Goal: Task Accomplishment & Management: Use online tool/utility

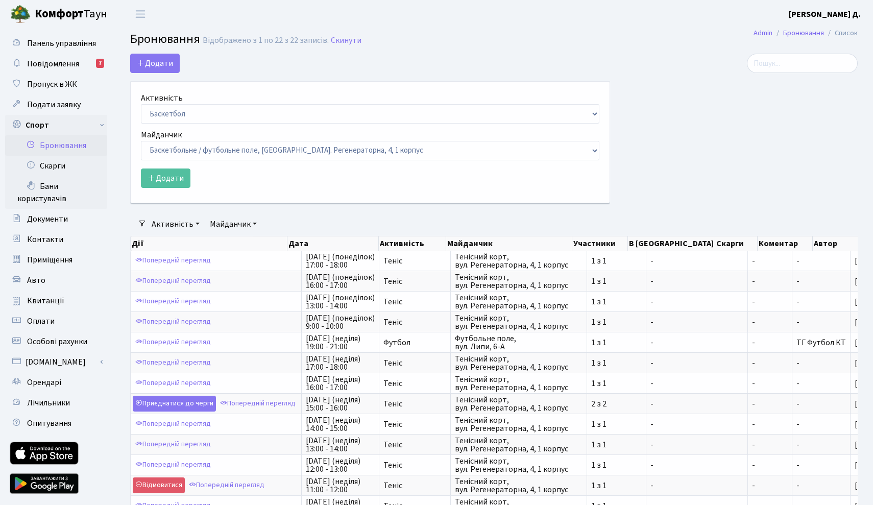
select select "25"
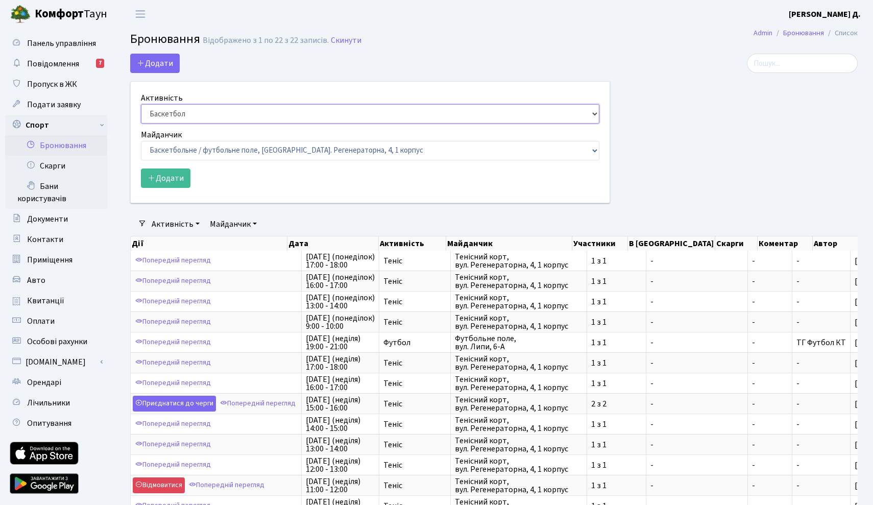
select select "1"
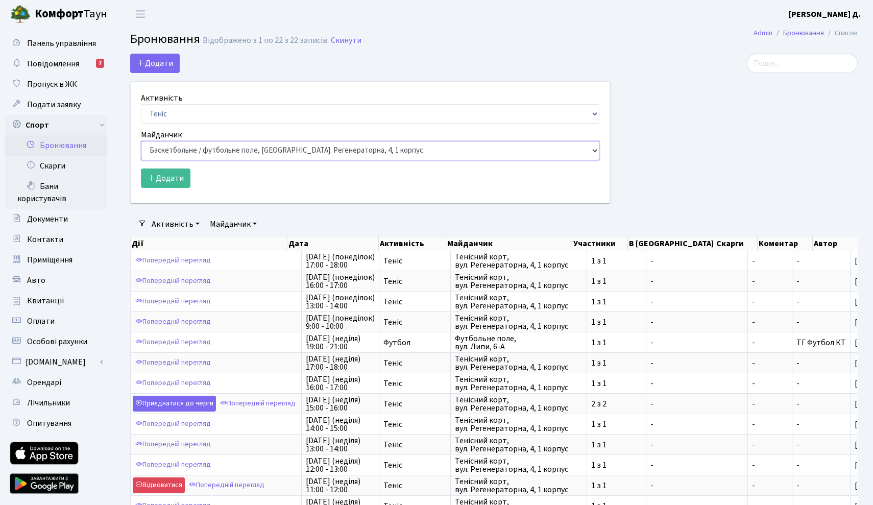
select select "1"
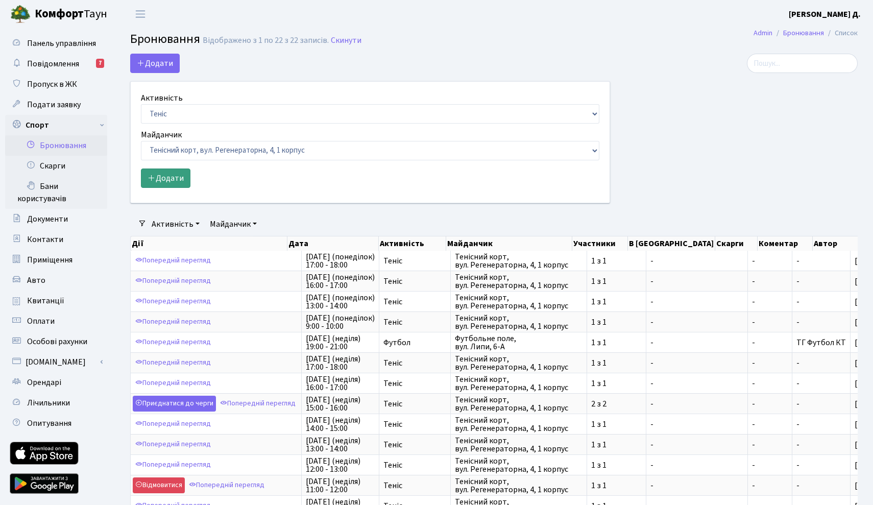
click at [184, 173] on button "Додати" at bounding box center [166, 178] width 50 height 19
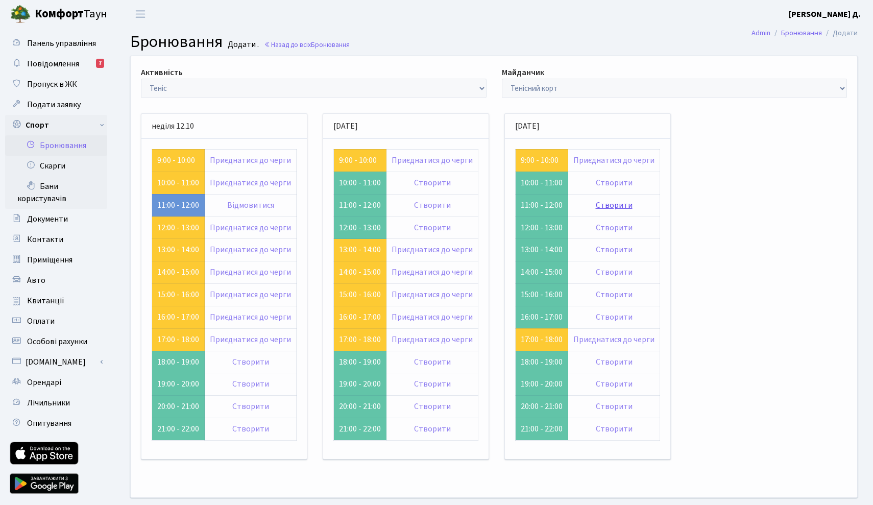
click at [615, 203] on link "Створити" at bounding box center [614, 205] width 37 height 11
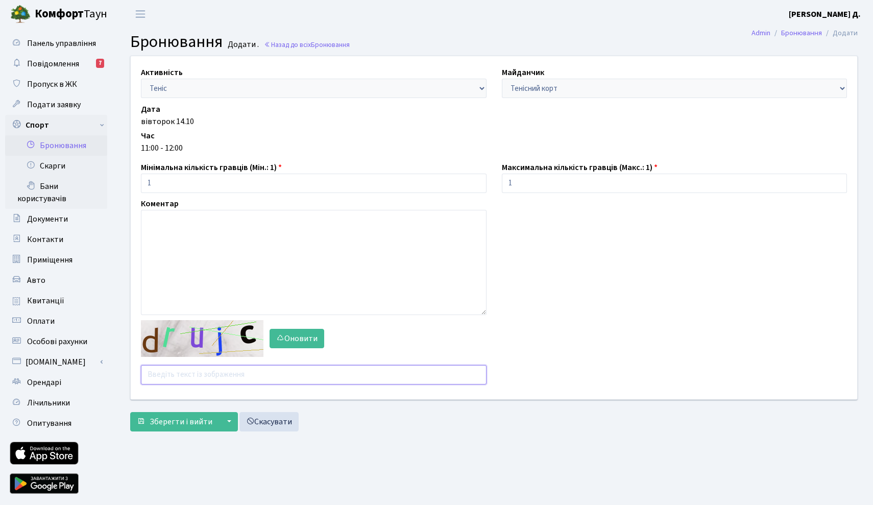
click at [241, 369] on input "text" at bounding box center [314, 374] width 346 height 19
type input "bq8ce"
click at [186, 424] on span "Зберегти і вийти" at bounding box center [181, 421] width 63 height 11
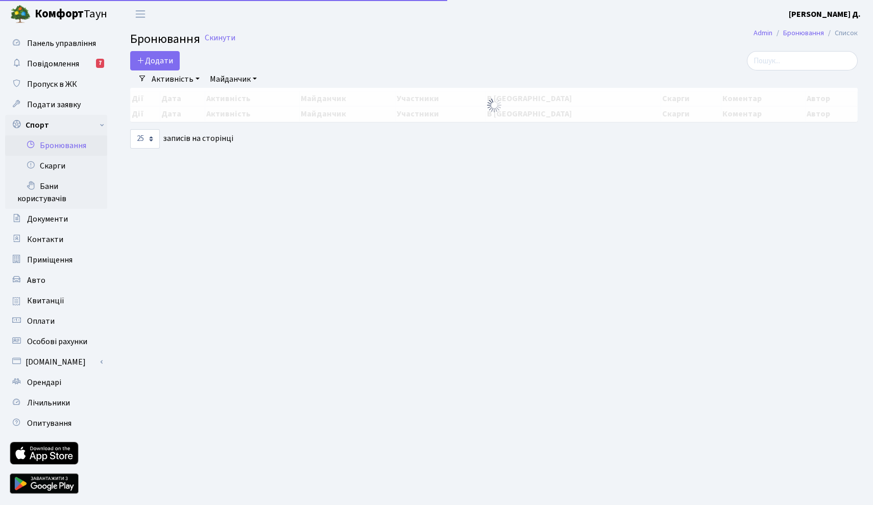
select select "25"
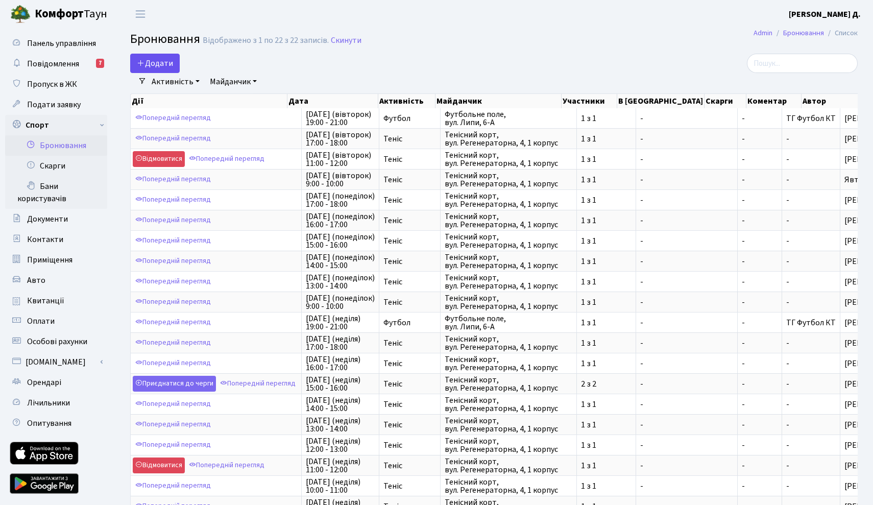
click at [175, 67] on button "Додати" at bounding box center [155, 63] width 50 height 19
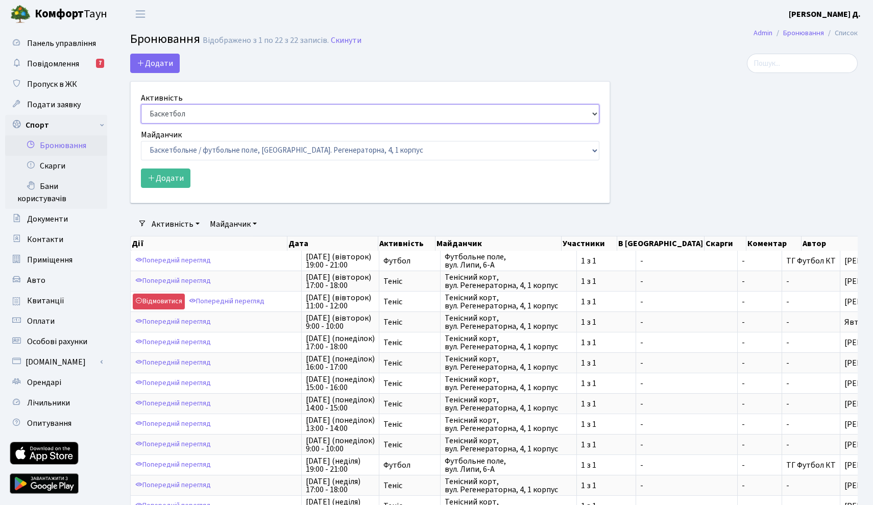
select select "1"
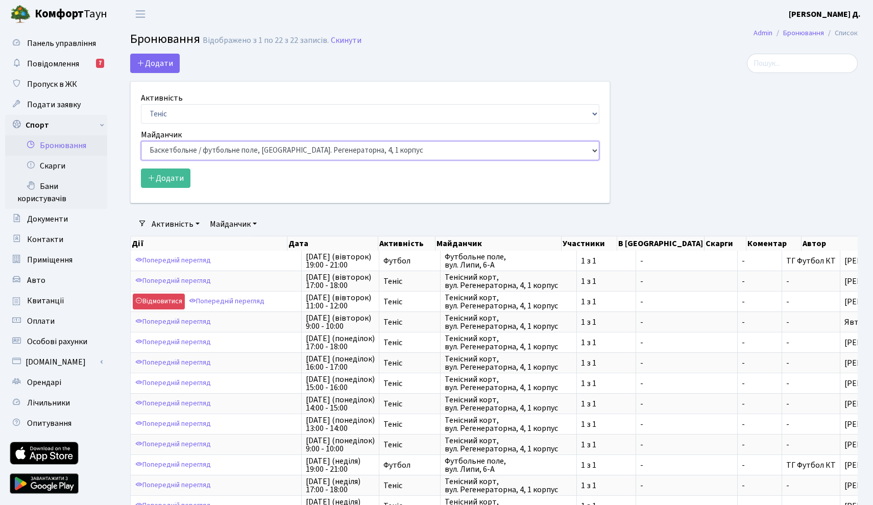
select select "1"
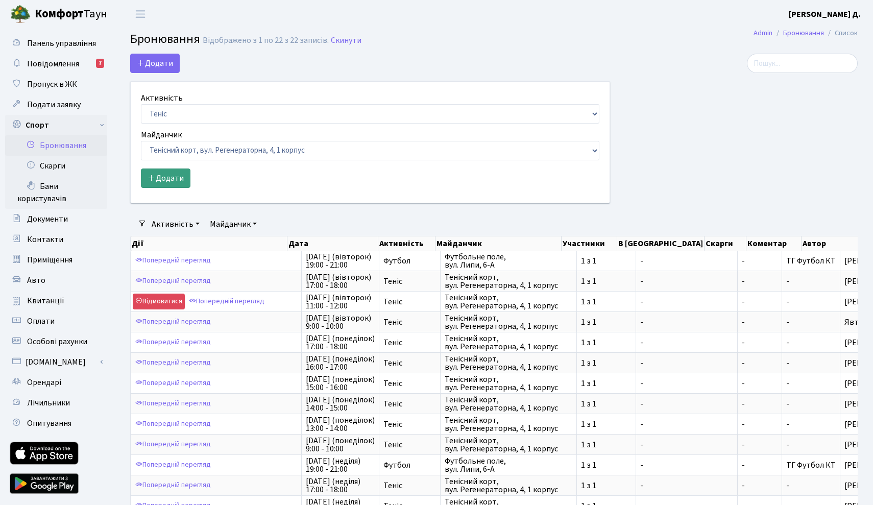
click at [161, 176] on button "Додати" at bounding box center [166, 178] width 50 height 19
